Goal: Find specific page/section: Find specific page/section

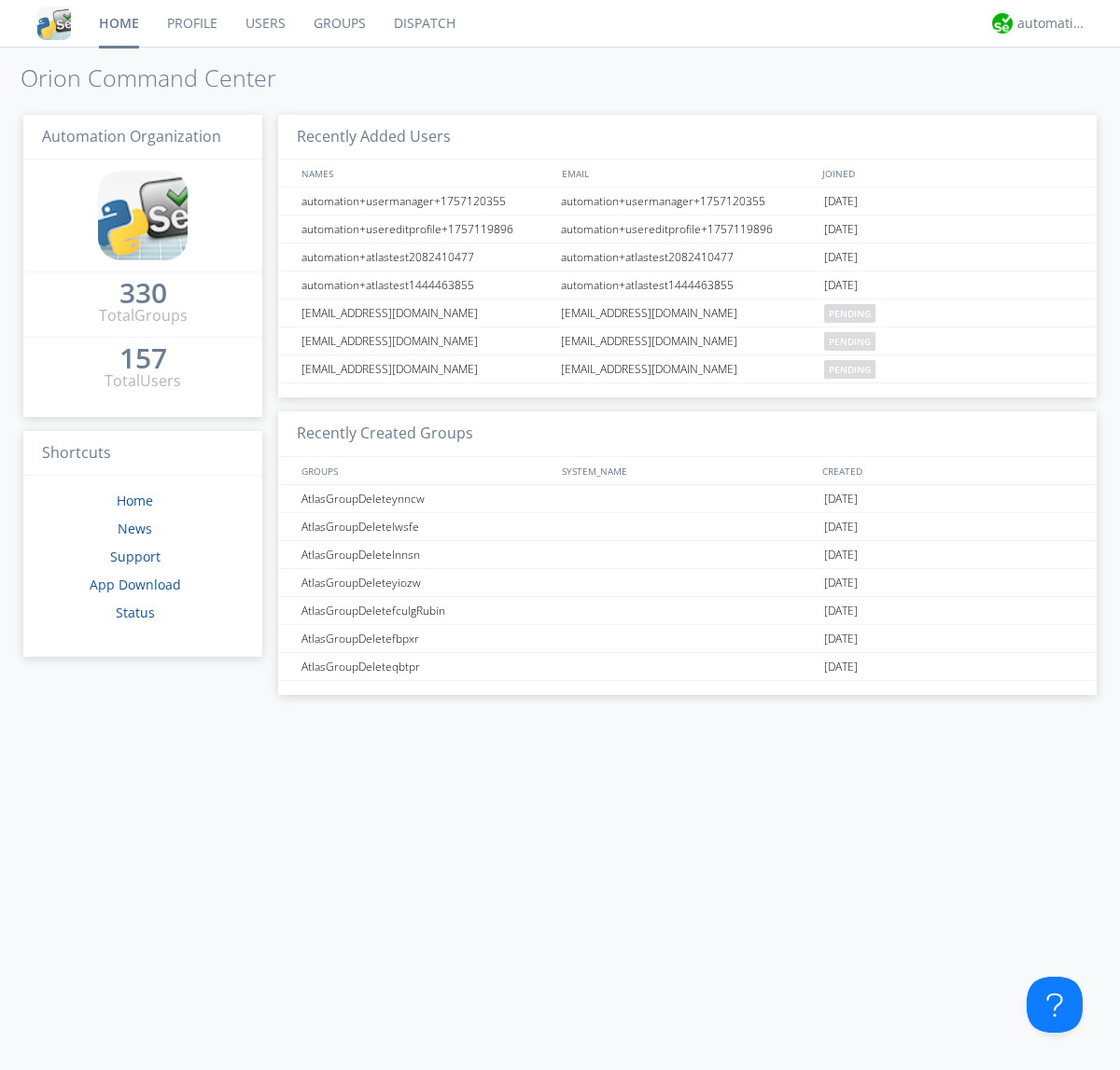
click at [423, 23] on link "Dispatch" at bounding box center [424, 23] width 90 height 47
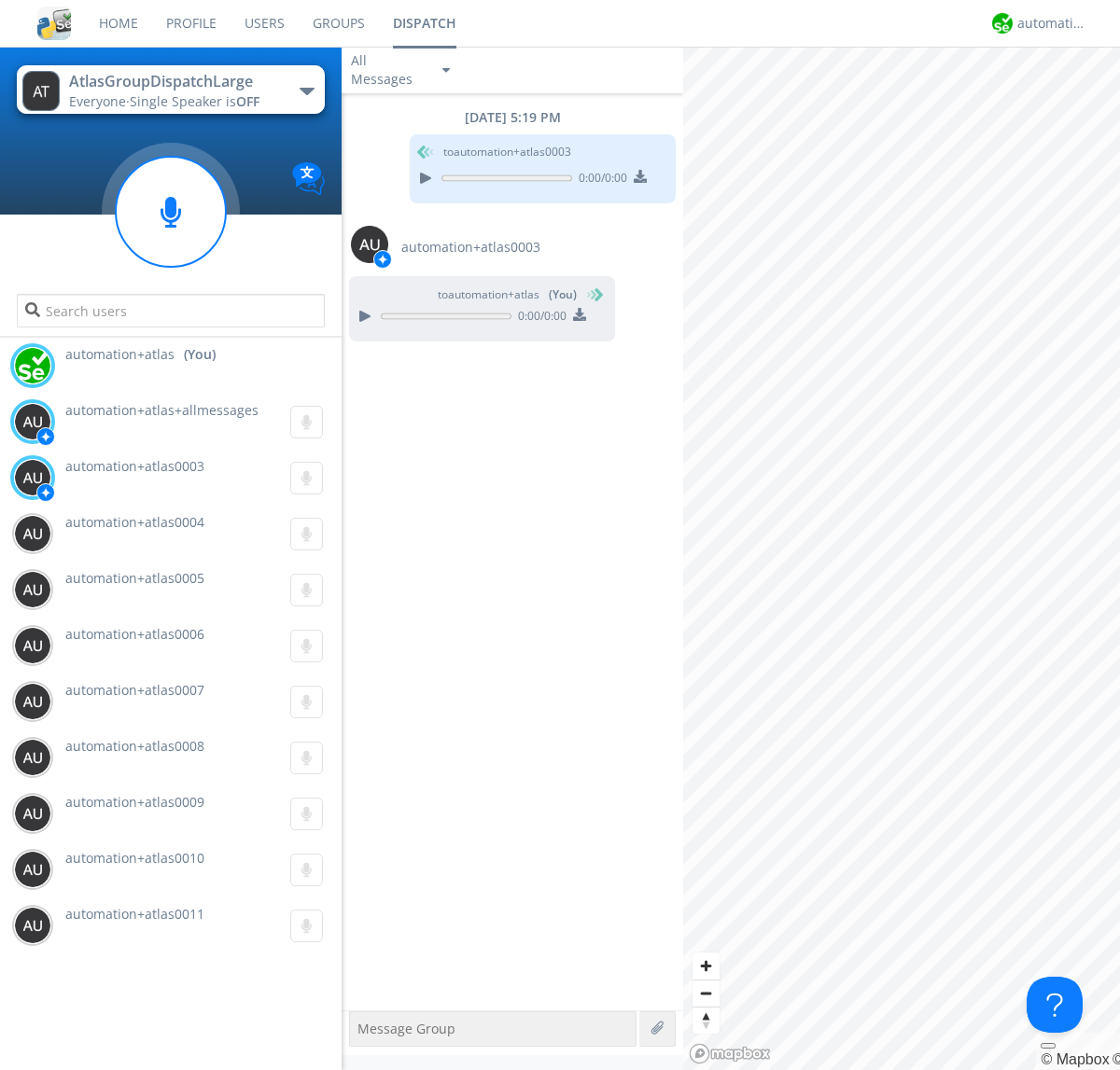
click at [306, 90] on div "button" at bounding box center [308, 92] width 15 height 8
click at [0, 0] on span "AtlasGroupDispatch" at bounding box center [0, 0] width 0 height 0
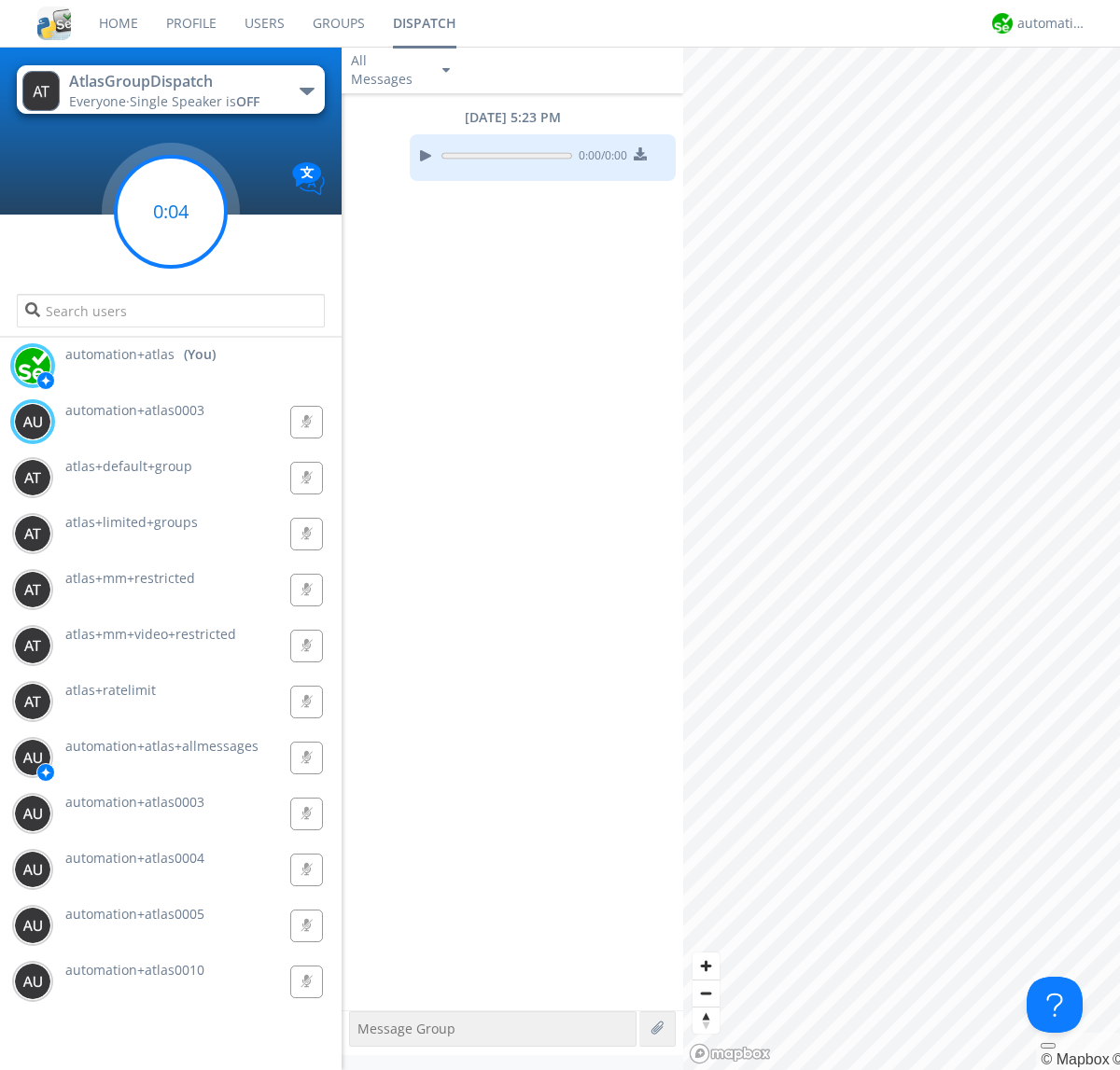
click at [171, 212] on g at bounding box center [171, 212] width 110 height 110
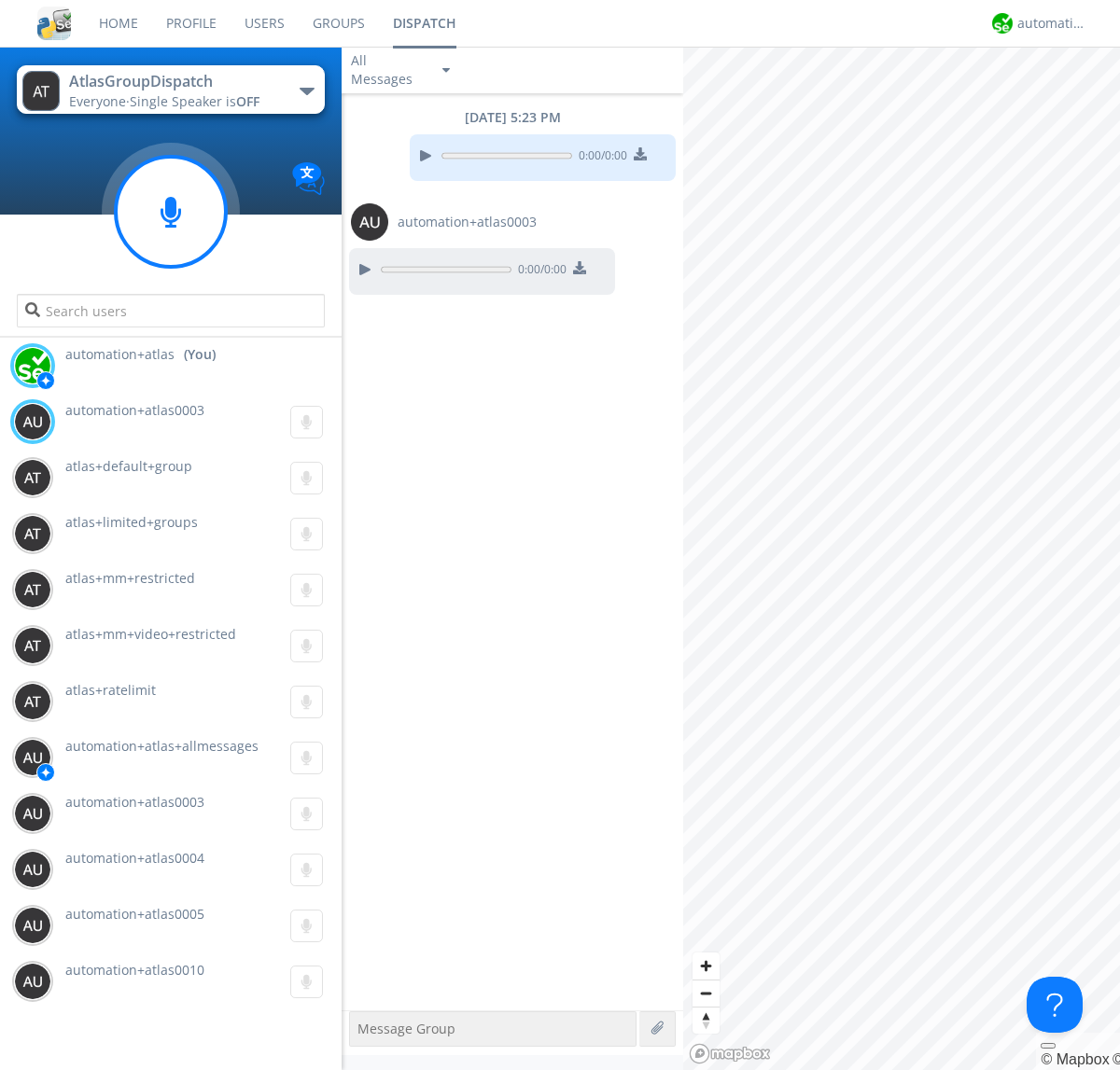
click at [306, 90] on div "button" at bounding box center [308, 92] width 15 height 8
click at [0, 0] on span "AtlasGroupDispatch2" at bounding box center [0, 0] width 0 height 0
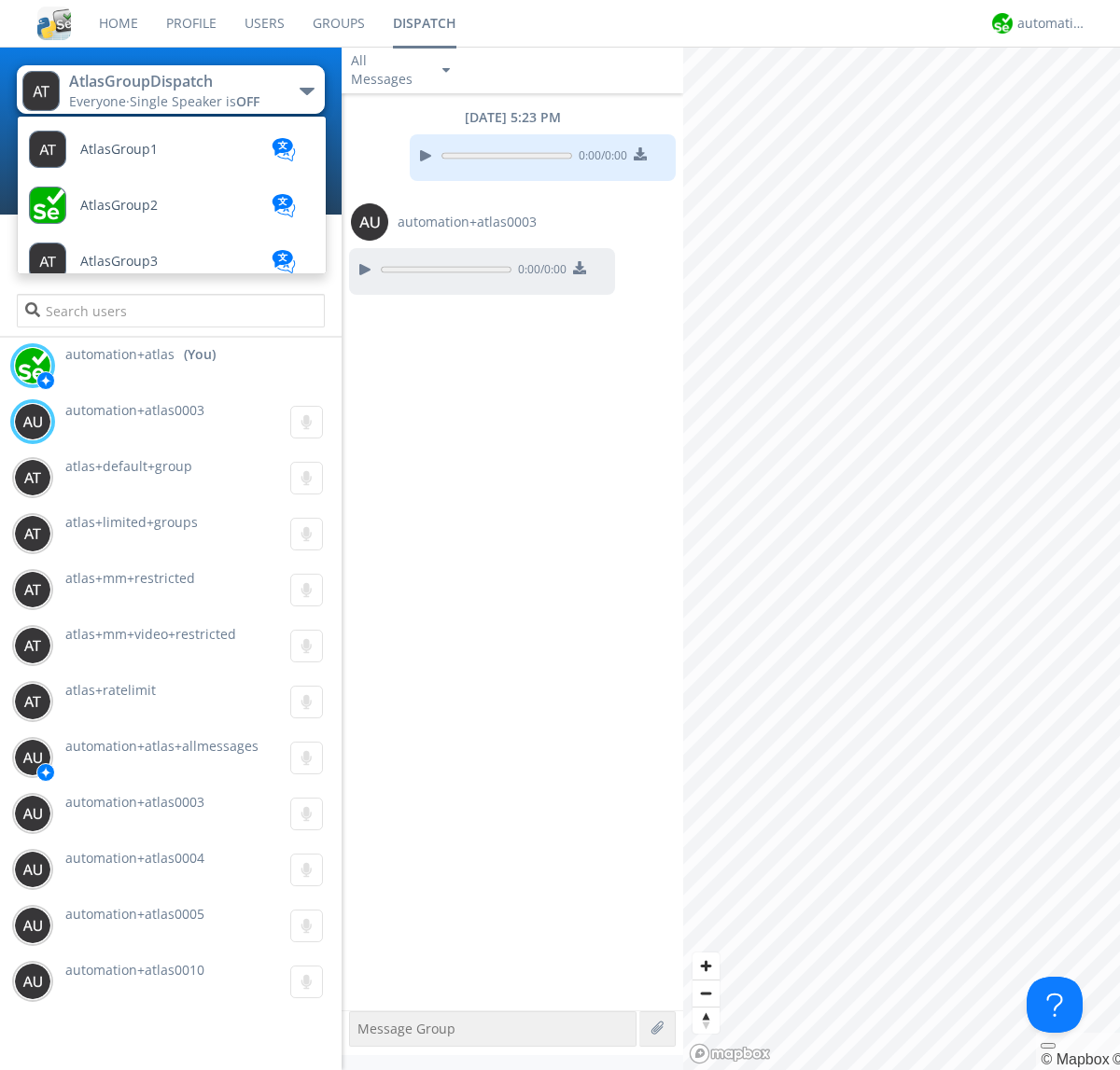
scroll to position [499, 0]
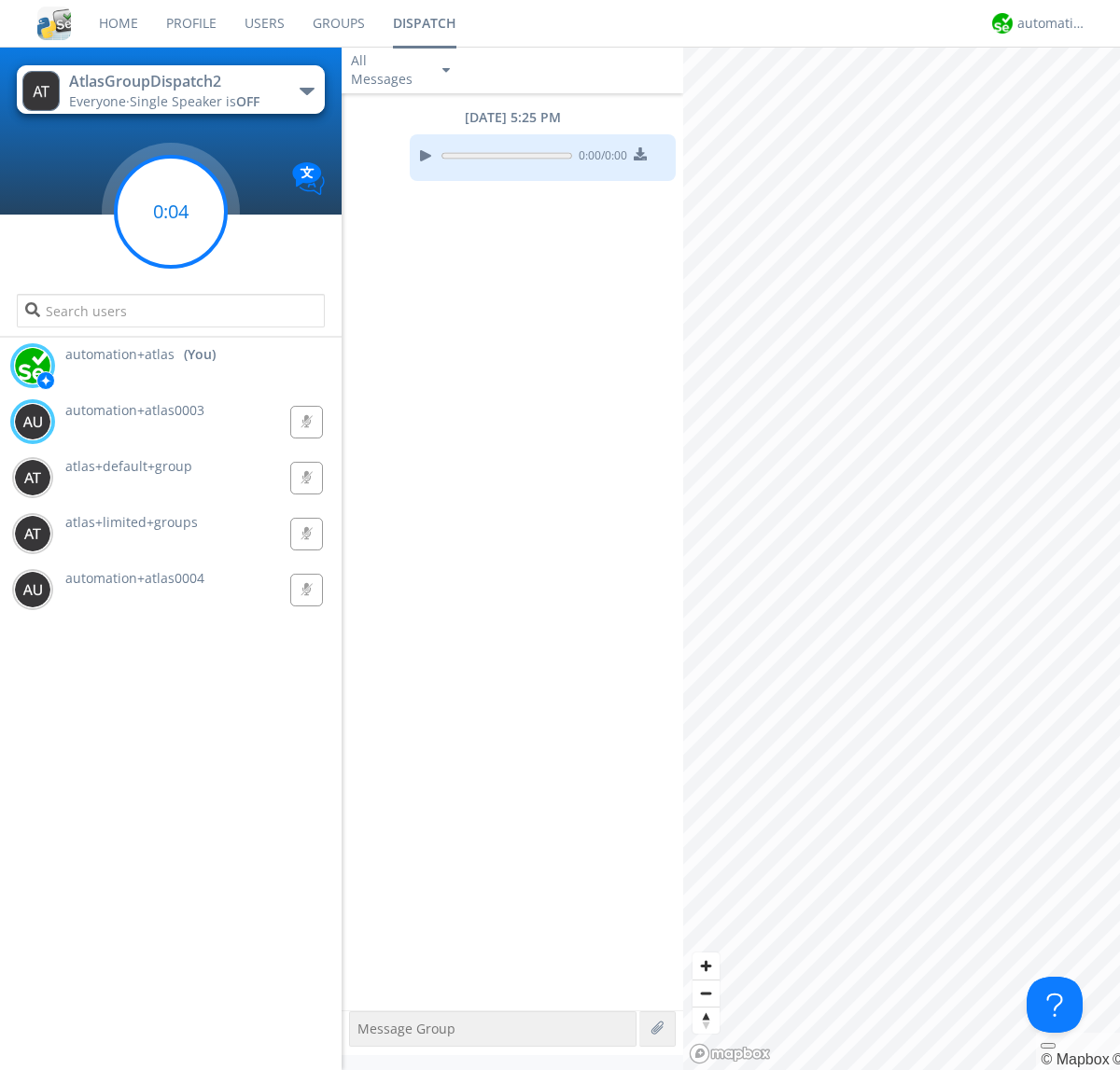
click at [171, 212] on g at bounding box center [171, 212] width 110 height 110
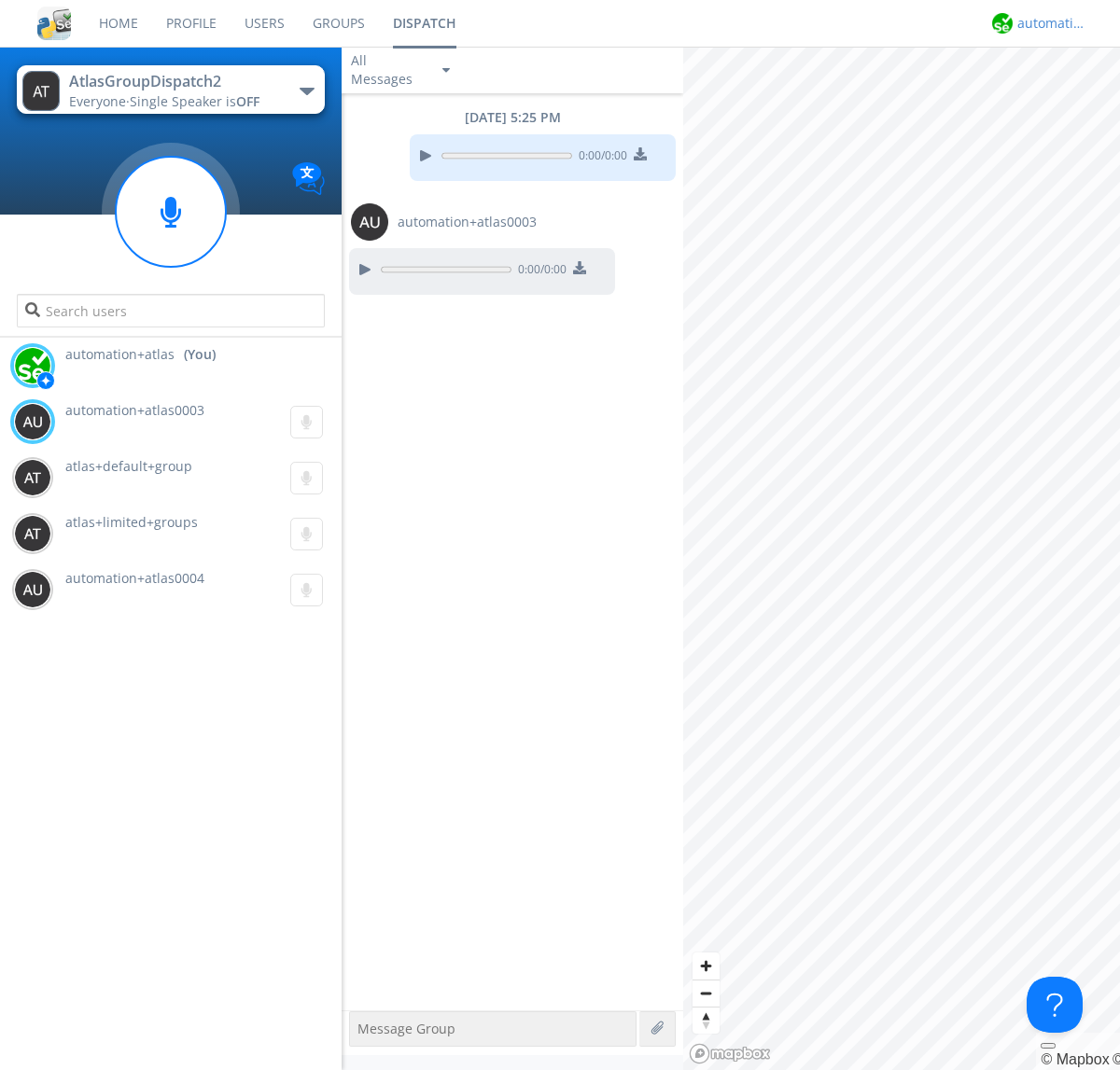
click at [1047, 23] on div "automation+atlas" at bounding box center [1052, 23] width 70 height 18
